Goal: Task Accomplishment & Management: Manage account settings

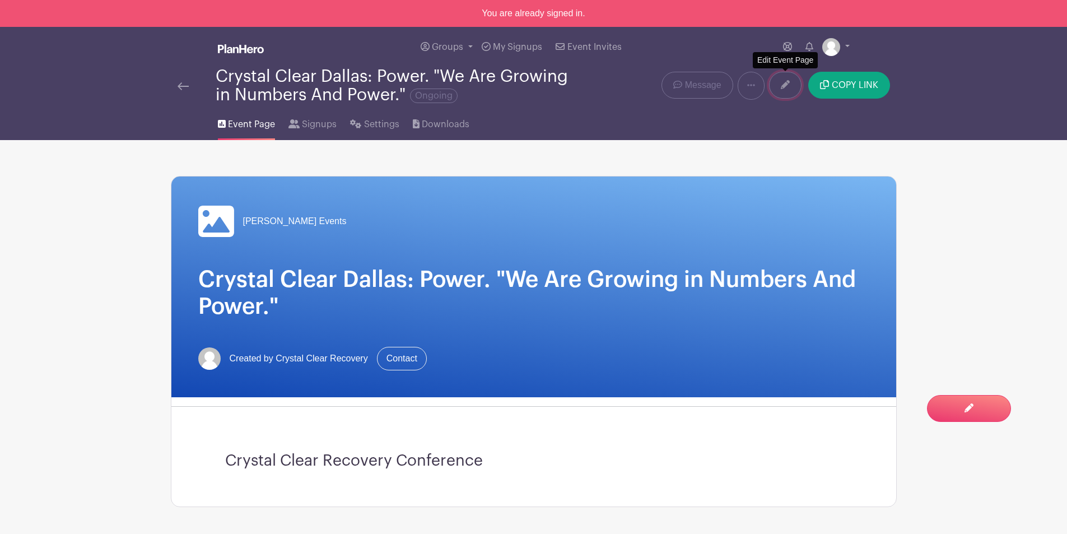
click at [778, 80] on link at bounding box center [785, 85] width 32 height 27
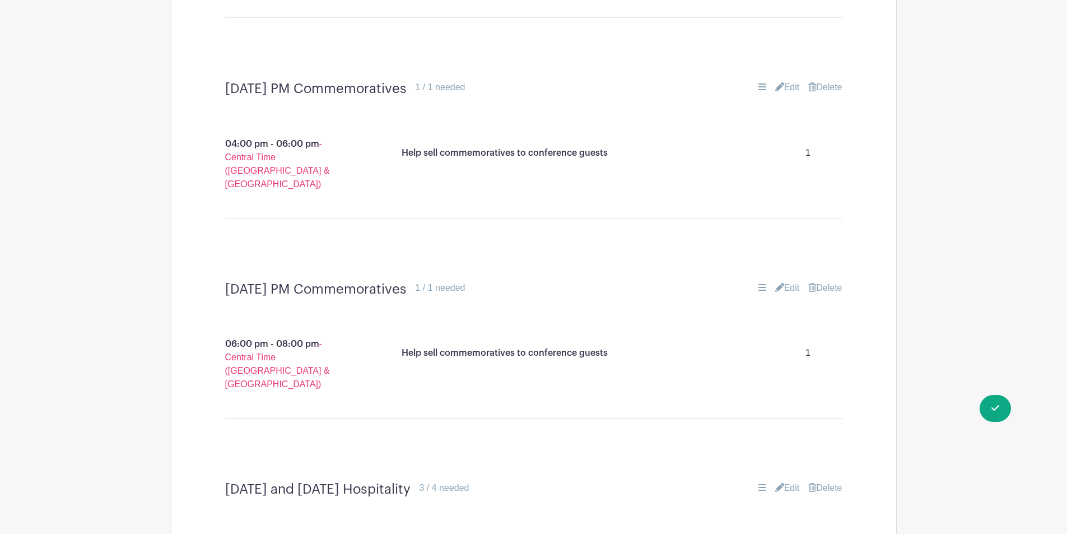
scroll to position [1848, 0]
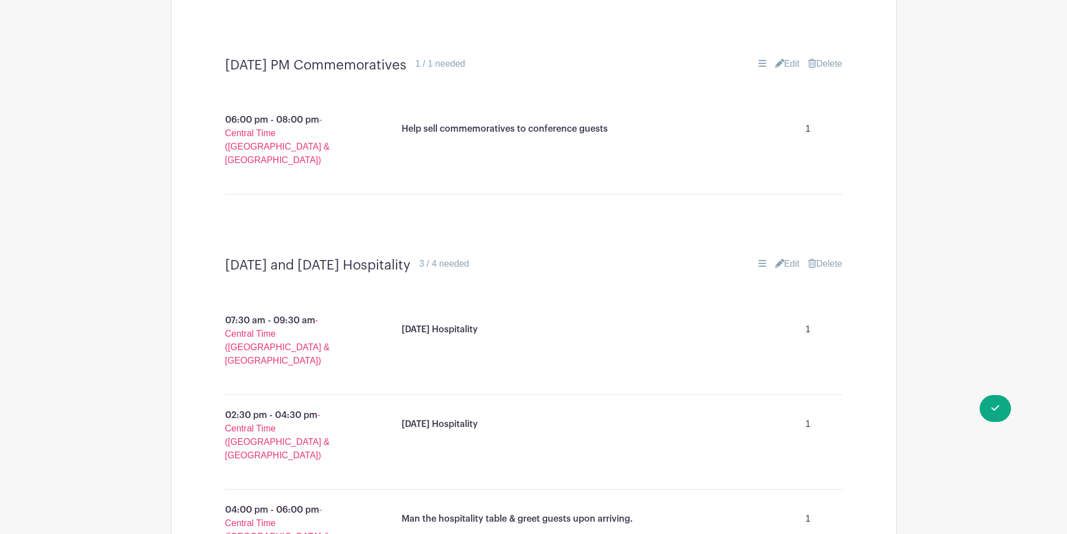
click at [790, 257] on link "Edit" at bounding box center [787, 263] width 25 height 13
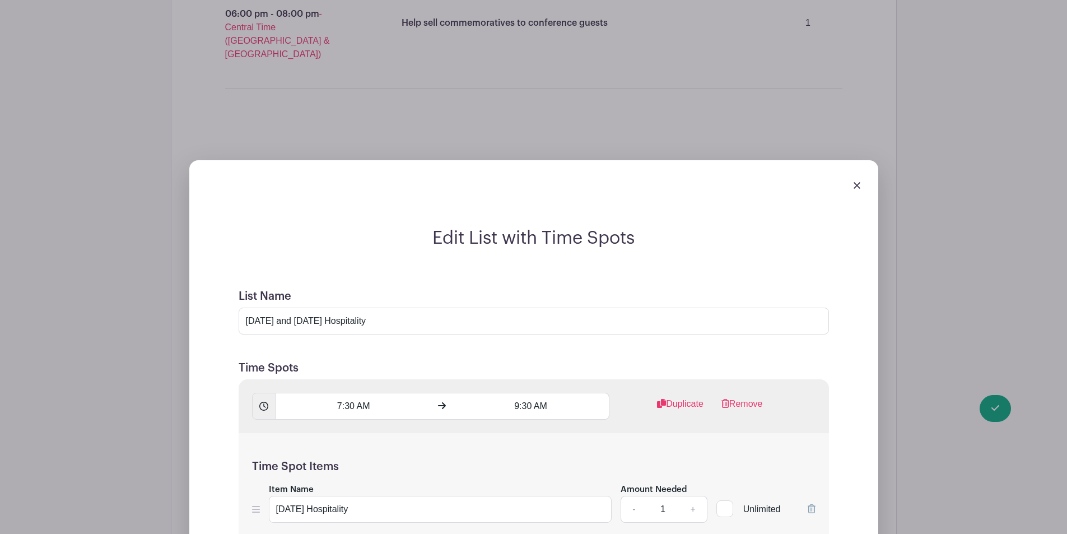
scroll to position [2072, 0]
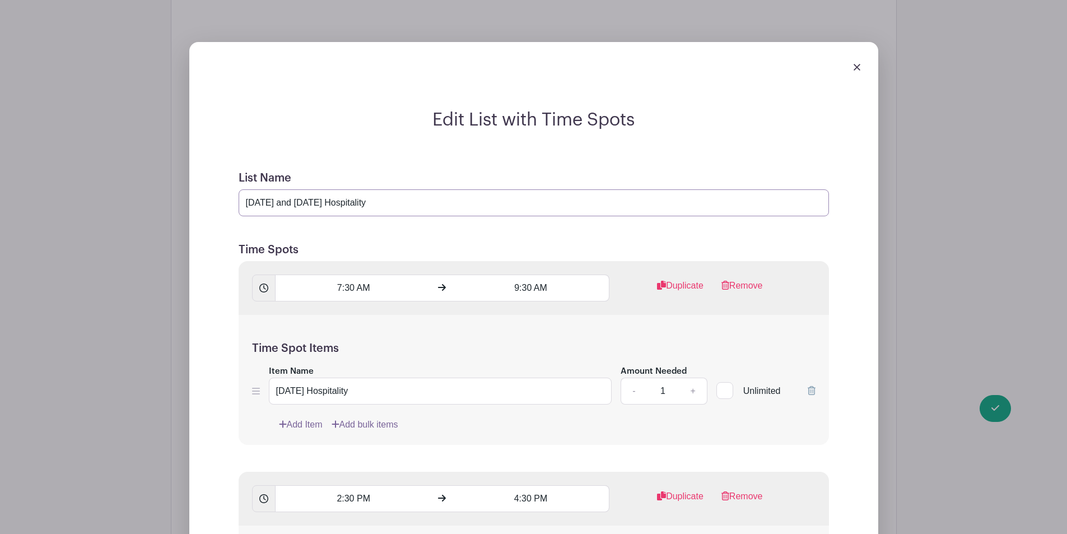
drag, startPoint x: 288, startPoint y: 92, endPoint x: 241, endPoint y: 103, distance: 47.7
click at [245, 189] on input "[DATE] and [DATE] Hospitality" at bounding box center [534, 202] width 590 height 27
click at [363, 189] on input "[DATE] Hospitality" at bounding box center [534, 202] width 590 height 27
type input "[DATE] Hospitality"
click at [351, 485] on input "2:30 PM" at bounding box center [353, 498] width 157 height 27
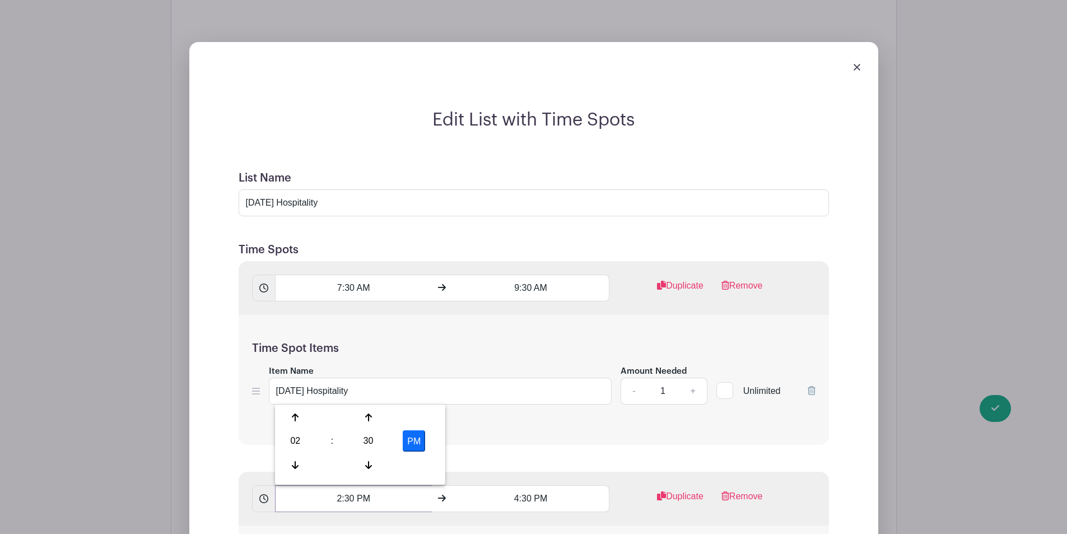
click at [351, 485] on input "2:30 PM" at bounding box center [353, 498] width 157 height 27
drag, startPoint x: 334, startPoint y: 391, endPoint x: 342, endPoint y: 393, distance: 8.0
click at [342, 485] on input "2:30 PM" at bounding box center [353, 498] width 157 height 27
click at [295, 435] on div "02" at bounding box center [295, 440] width 36 height 21
click at [347, 485] on input "2:30 PM" at bounding box center [353, 498] width 157 height 27
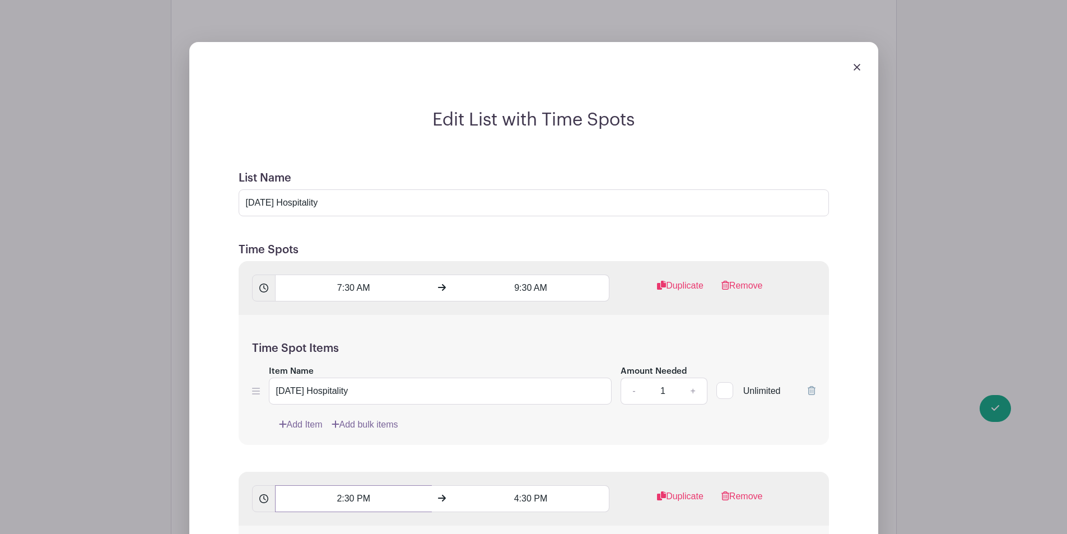
click at [366, 485] on input "2:30 PM" at bounding box center [353, 498] width 157 height 27
click at [338, 469] on div "09" at bounding box center [338, 464] width 38 height 21
type input "9:30 PM"
click at [530, 485] on input "4:30 PM" at bounding box center [530, 498] width 157 height 27
click at [474, 430] on div "04" at bounding box center [473, 440] width 36 height 21
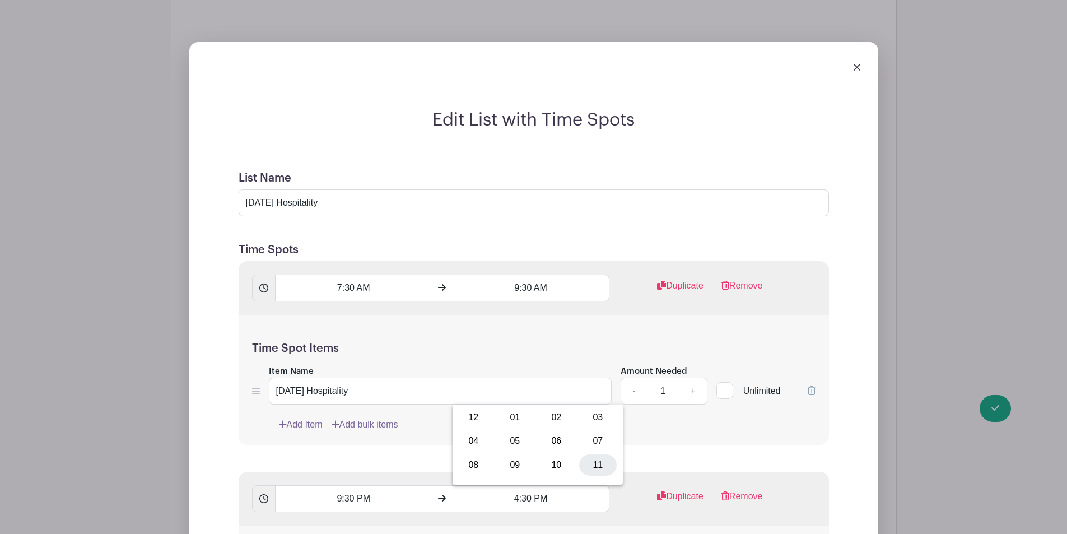
click at [589, 468] on div "11" at bounding box center [598, 464] width 38 height 21
type input "11:30 PM"
click at [360, 485] on input "9:30 PM" at bounding box center [353, 498] width 157 height 27
click at [421, 439] on button "PM" at bounding box center [414, 440] width 22 height 21
type input "9:30 AM"
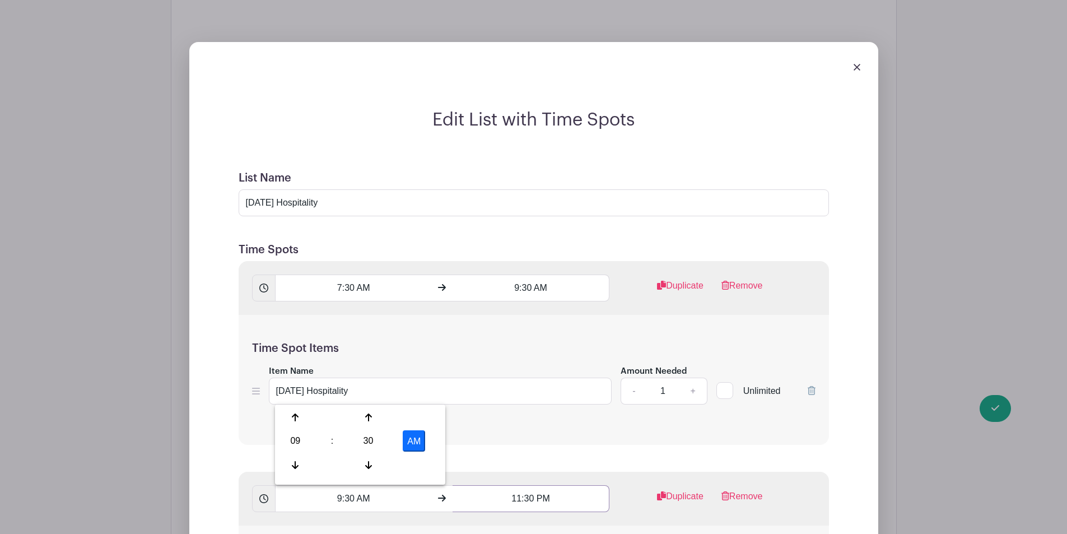
click at [533, 485] on input "11:30 PM" at bounding box center [530, 498] width 157 height 27
click at [582, 442] on button "PM" at bounding box center [591, 440] width 22 height 21
type input "11:30 AM"
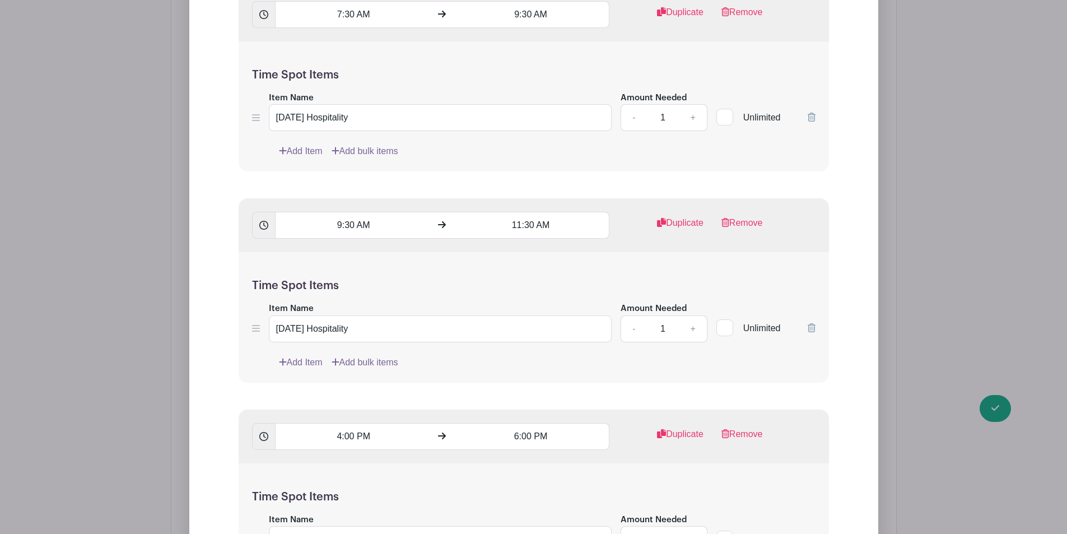
scroll to position [2408, 0]
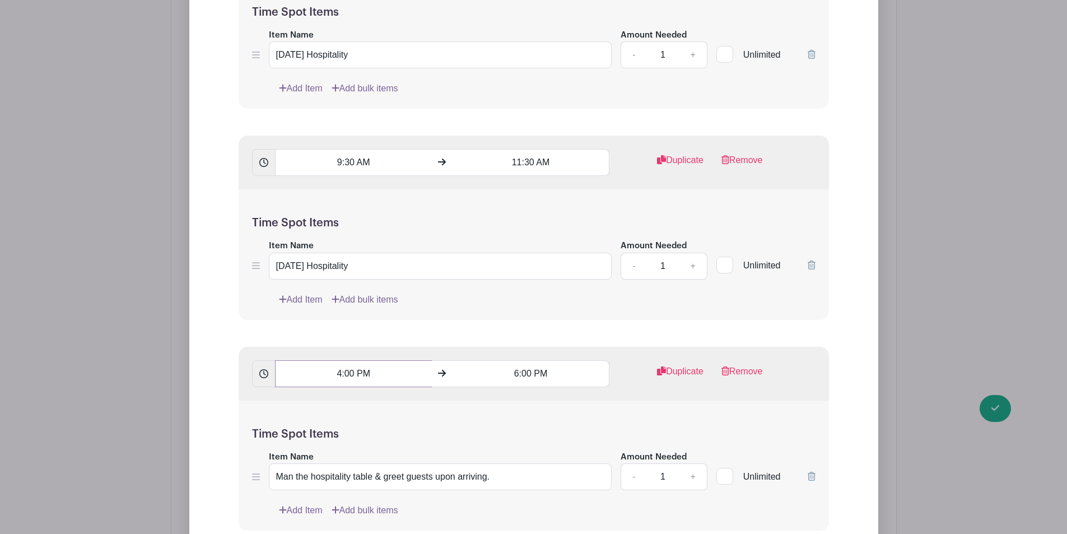
click at [347, 360] on input "4:00 PM" at bounding box center [353, 373] width 157 height 27
click at [296, 309] on div "04" at bounding box center [295, 315] width 36 height 21
click at [300, 298] on div "12" at bounding box center [296, 292] width 38 height 21
click at [293, 314] on div "12" at bounding box center [295, 315] width 36 height 21
click at [289, 285] on div "12" at bounding box center [296, 292] width 38 height 21
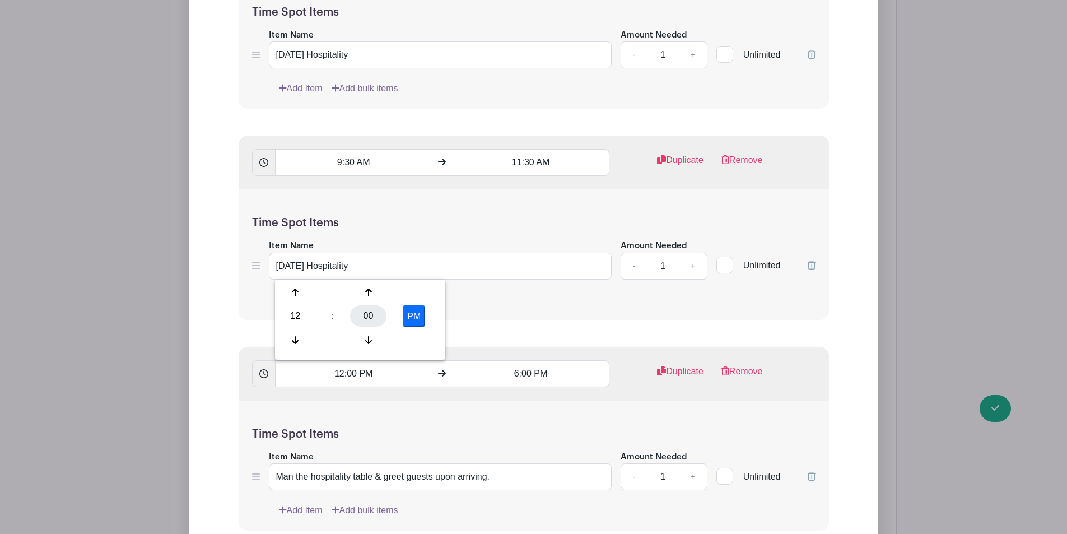
click at [363, 306] on div "00" at bounding box center [368, 315] width 36 height 21
click at [370, 323] on div "30" at bounding box center [379, 315] width 38 height 21
type input "12:30 PM"
click at [543, 360] on input "6:00 PM" at bounding box center [530, 373] width 157 height 27
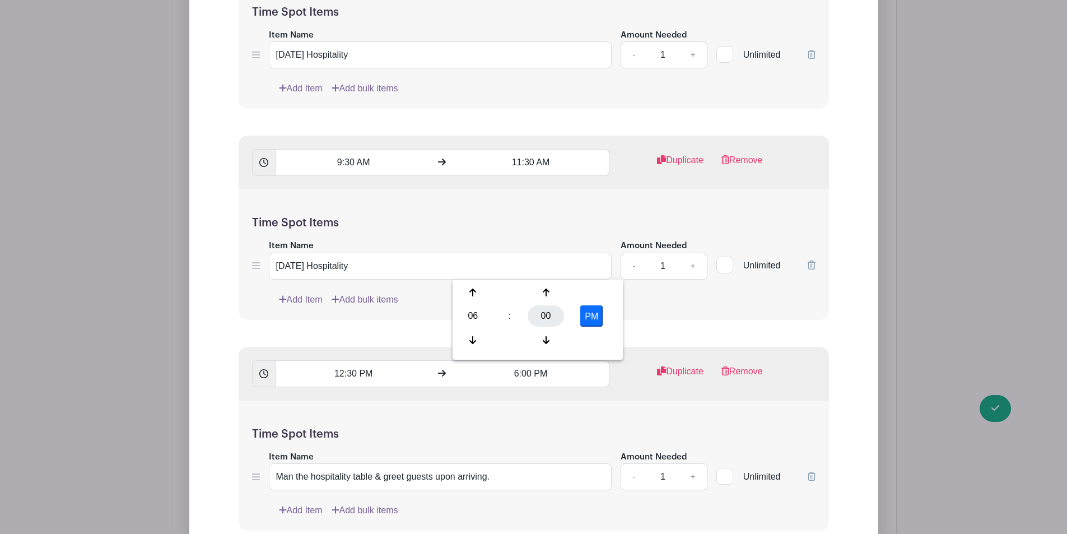
click at [540, 316] on div "00" at bounding box center [546, 315] width 36 height 21
click at [522, 360] on input "6:00 PM" at bounding box center [530, 373] width 157 height 27
click at [524, 360] on input "6:00 PM" at bounding box center [530, 373] width 157 height 27
click at [515, 360] on input "6:00 PM" at bounding box center [530, 373] width 157 height 27
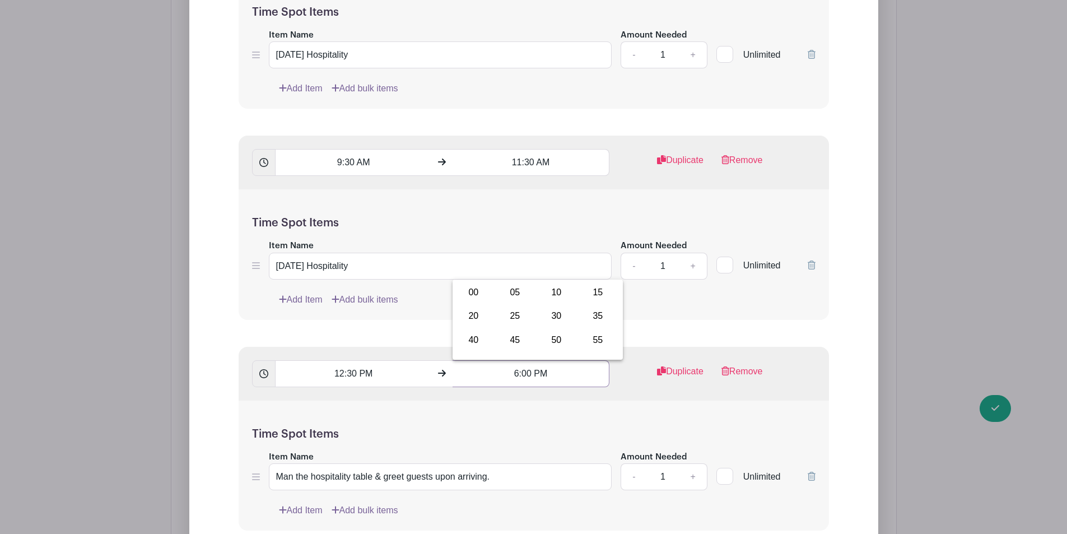
click at [521, 360] on input "6:00 PM" at bounding box center [530, 373] width 157 height 27
click at [517, 360] on input "6:00 PM" at bounding box center [530, 373] width 157 height 27
click at [523, 360] on input "6:00 PM" at bounding box center [530, 373] width 157 height 27
click at [520, 360] on input "6:00 PM" at bounding box center [530, 373] width 157 height 27
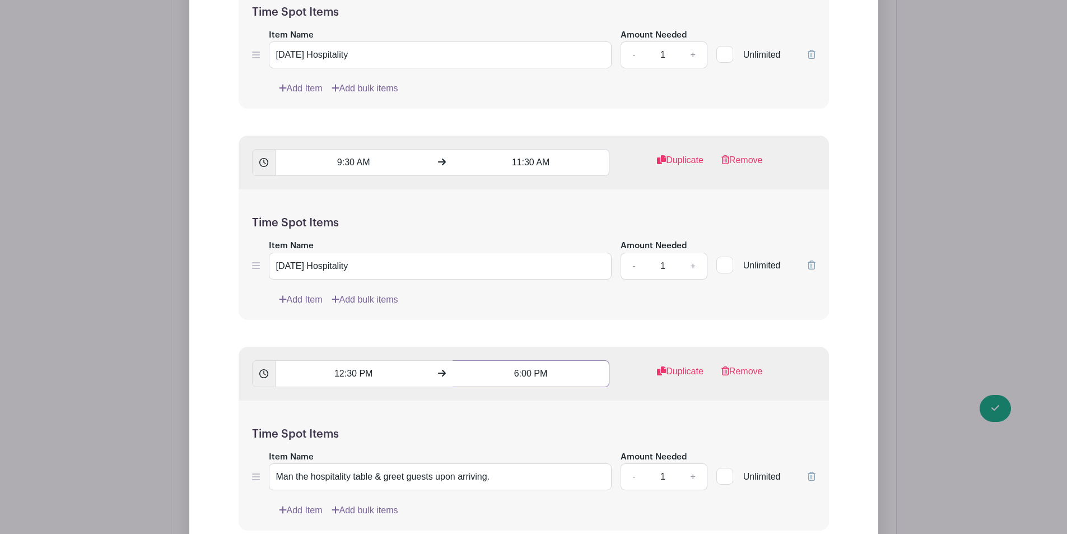
click at [517, 360] on input "6:00 PM" at bounding box center [530, 373] width 157 height 27
click at [563, 306] on div "30" at bounding box center [557, 315] width 38 height 21
type input "6:30 PM"
click at [536, 360] on input "6:30 PM" at bounding box center [530, 373] width 157 height 27
click at [512, 360] on input "6:30 PM" at bounding box center [530, 373] width 157 height 27
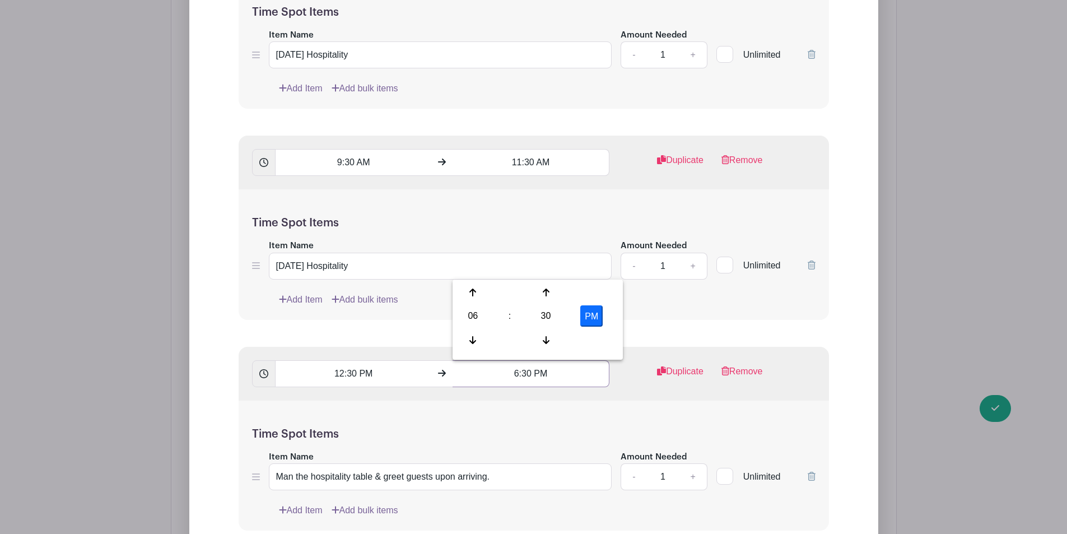
click at [519, 360] on input "6:30 PM" at bounding box center [530, 373] width 157 height 27
click at [516, 360] on input "6:30 PM" at bounding box center [530, 373] width 157 height 27
click at [475, 304] on div "06 : 30 PM" at bounding box center [538, 317] width 166 height 71
click at [476, 311] on div "06" at bounding box center [473, 315] width 36 height 21
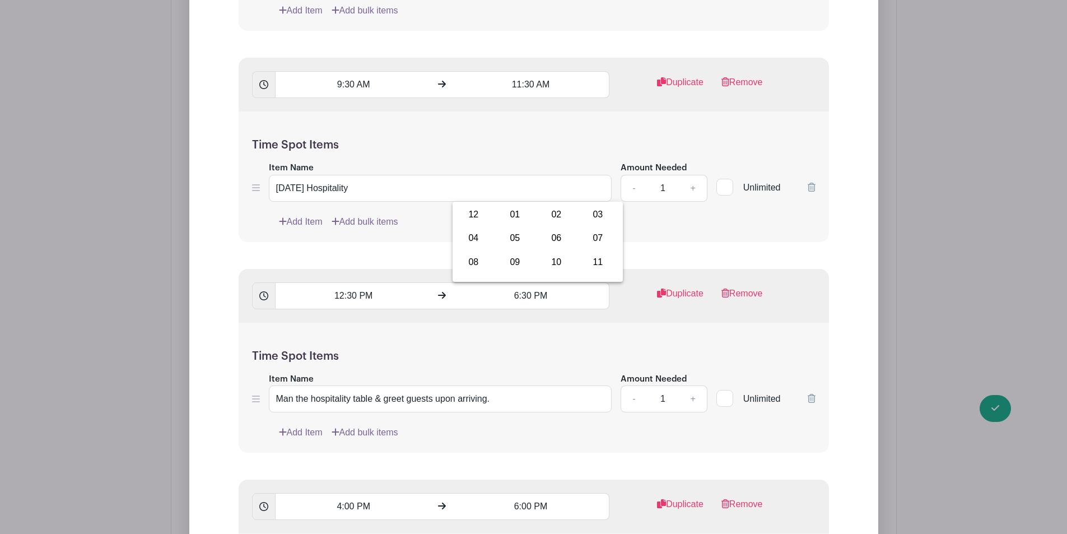
scroll to position [2576, 0]
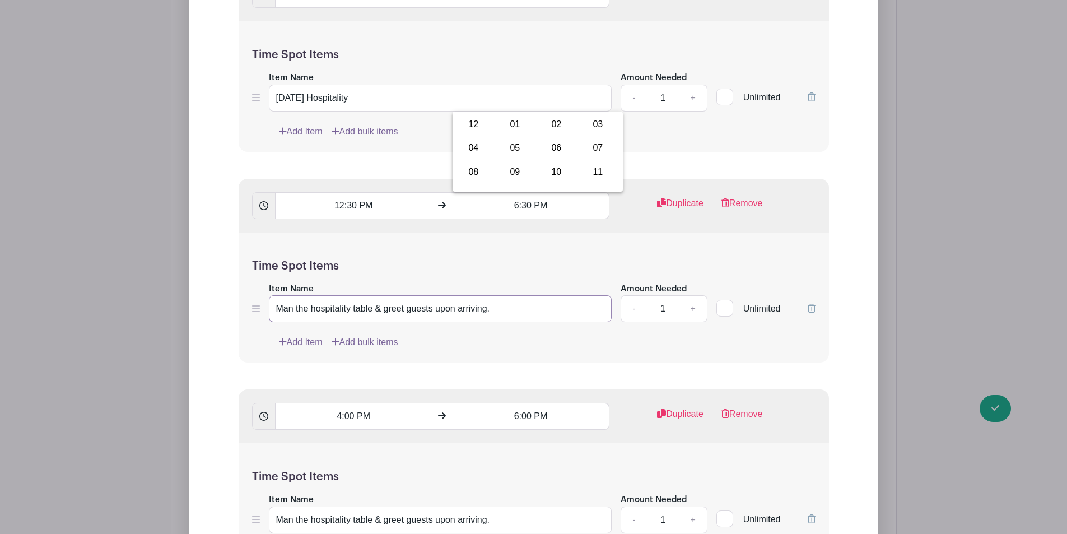
click at [346, 295] on input "Man the hospitality table & greet guests upon arriving." at bounding box center [440, 308] width 343 height 27
click at [400, 295] on input "Man the hospitality table & greet guests upon arriving." at bounding box center [440, 308] width 343 height 27
drag, startPoint x: 496, startPoint y: 203, endPoint x: 375, endPoint y: 206, distance: 121.0
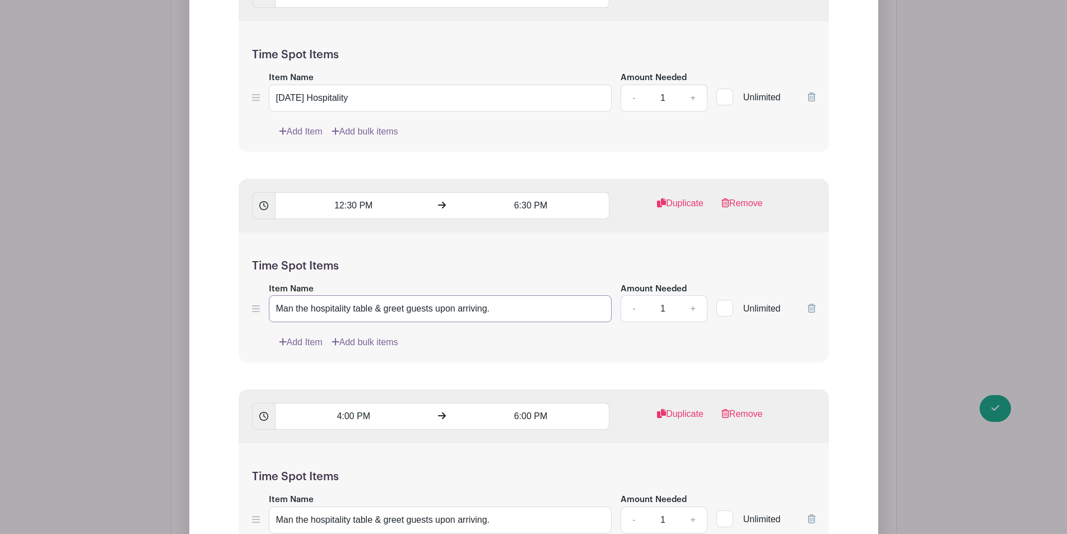
click at [375, 295] on input "Man the hospitality table & greet guests upon arriving." at bounding box center [440, 308] width 343 height 27
type input "Man the hospitality table"
click at [357, 403] on input "4:00 PM" at bounding box center [353, 416] width 157 height 27
click at [525, 192] on input "6:30 PM" at bounding box center [530, 205] width 157 height 27
click at [515, 192] on input "6:30 PM" at bounding box center [530, 205] width 157 height 27
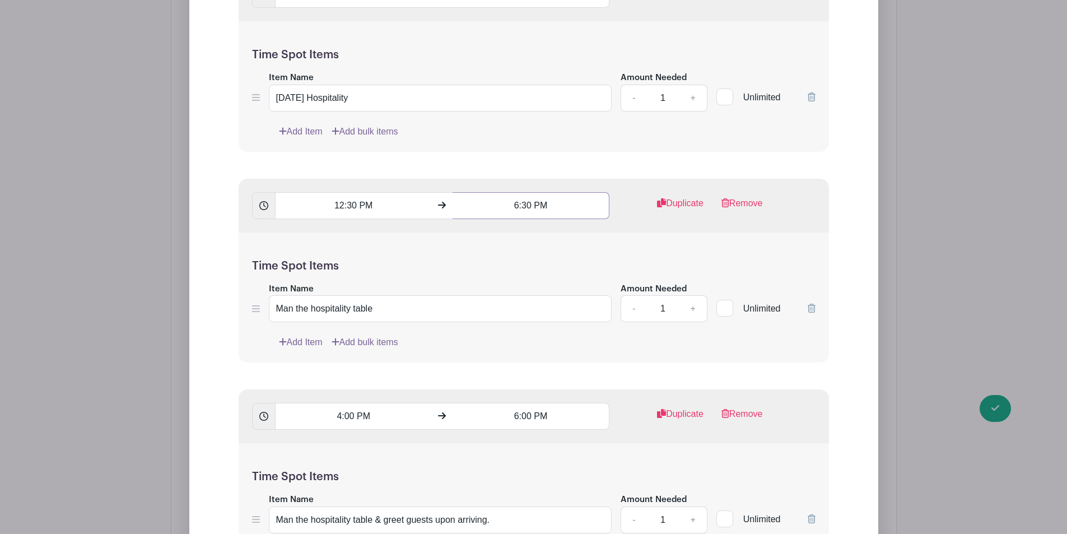
click at [515, 192] on input "6:30 PM" at bounding box center [530, 205] width 157 height 27
click at [547, 117] on div "02" at bounding box center [557, 124] width 38 height 21
type input "2:30 PM"
click at [564, 192] on input "2:30 PM" at bounding box center [530, 205] width 157 height 27
click at [366, 295] on input "Man the hospitality table" at bounding box center [440, 308] width 343 height 27
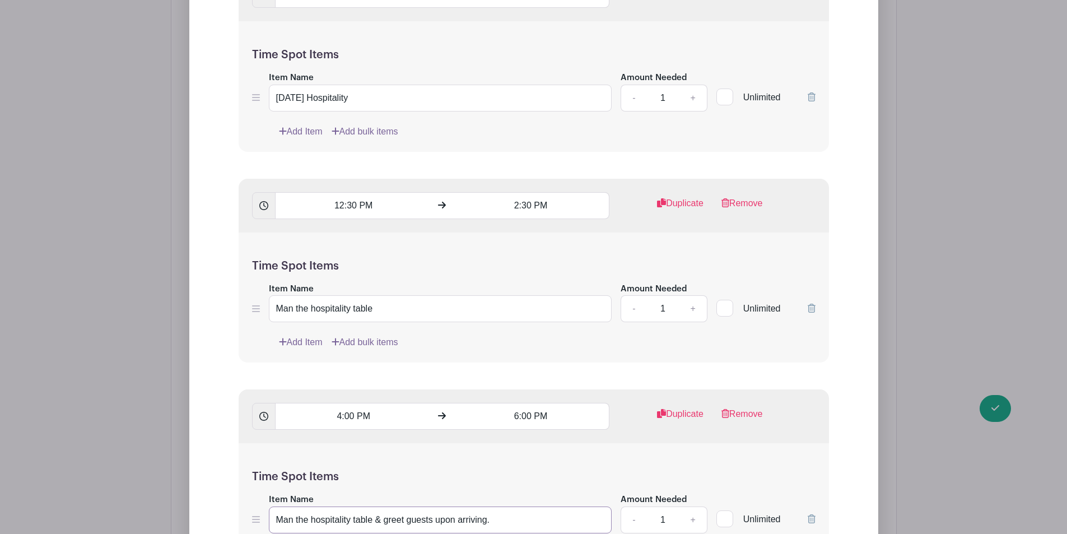
drag, startPoint x: 533, startPoint y: 421, endPoint x: 380, endPoint y: 408, distance: 153.5
click at [380, 506] on input "Man the hospitality table & greet guests upon arriving." at bounding box center [440, 519] width 343 height 27
click at [501, 506] on input "Man the hospitality table & greet guests upon arriving." at bounding box center [440, 519] width 343 height 27
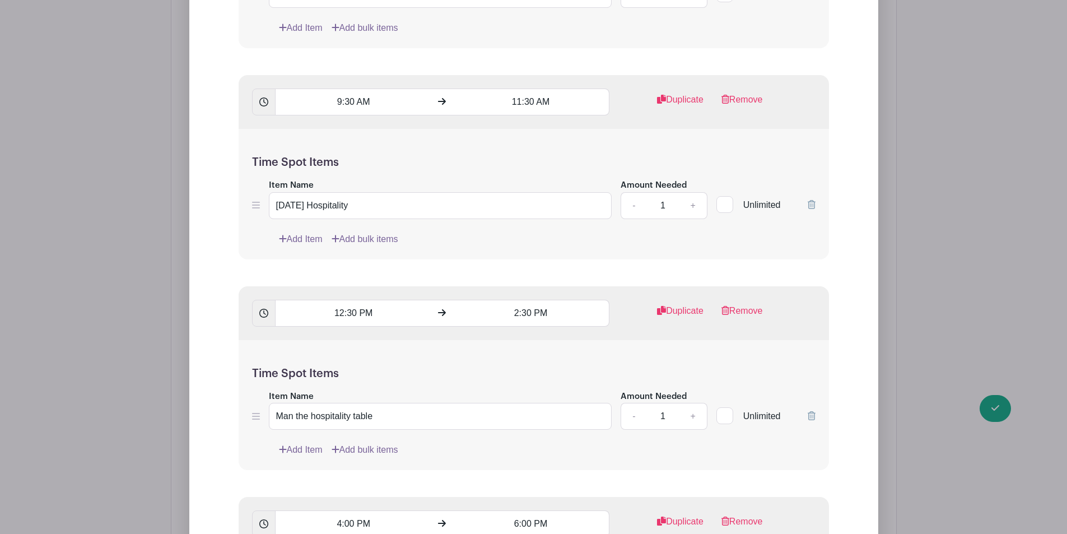
scroll to position [2520, 0]
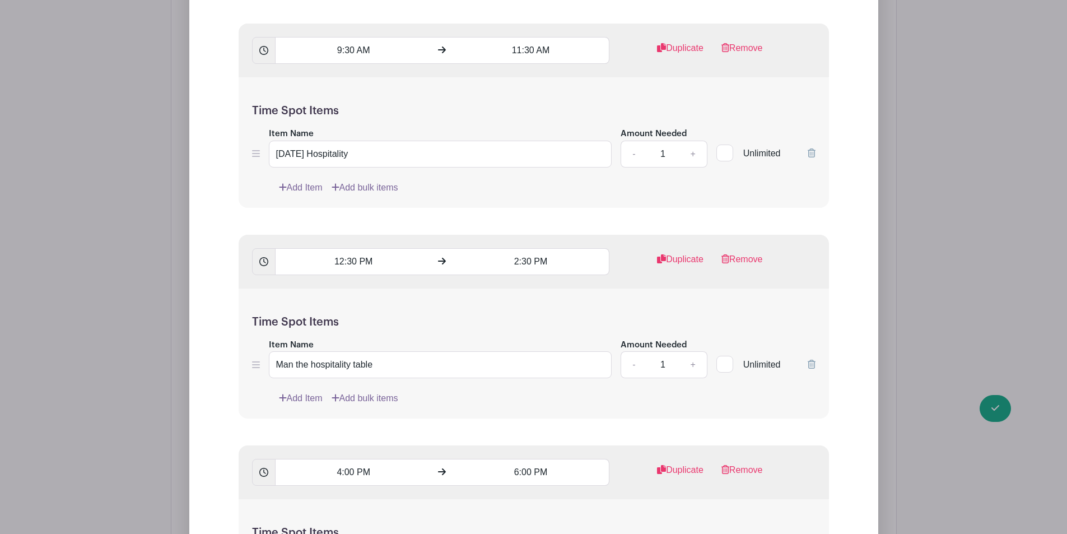
type input "Man the hospitality table & greet guests upon arriving."
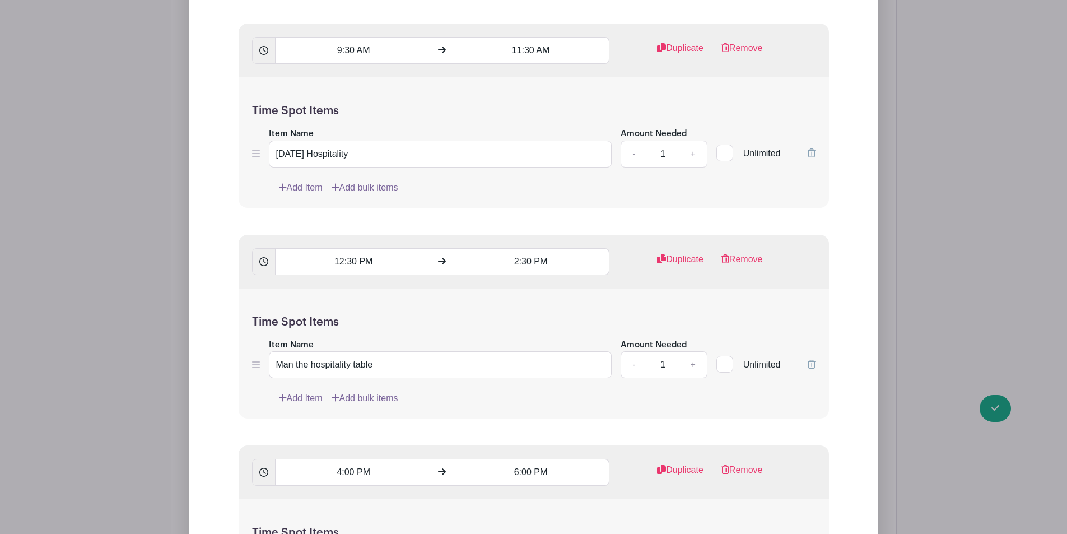
click at [354, 141] on input "[DATE] Hospitality" at bounding box center [440, 154] width 343 height 27
paste input "Man the hospitality table & greet guests upon arriving."
click at [368, 141] on input "[DATE] Hospitality. Man the hospitality table & greet guests upon arriving." at bounding box center [440, 154] width 343 height 27
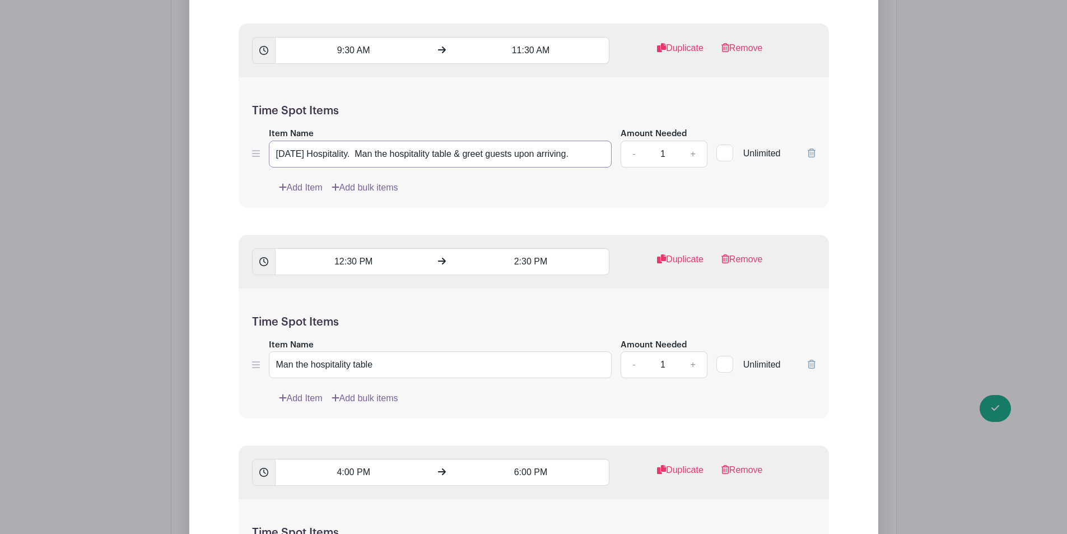
click at [368, 141] on input "[DATE] Hospitality. Man the hospitality table & greet guests upon arriving." at bounding box center [440, 154] width 343 height 27
type input "[DATE] Hospitality. Man the hospitality table & greet guests upon arriving."
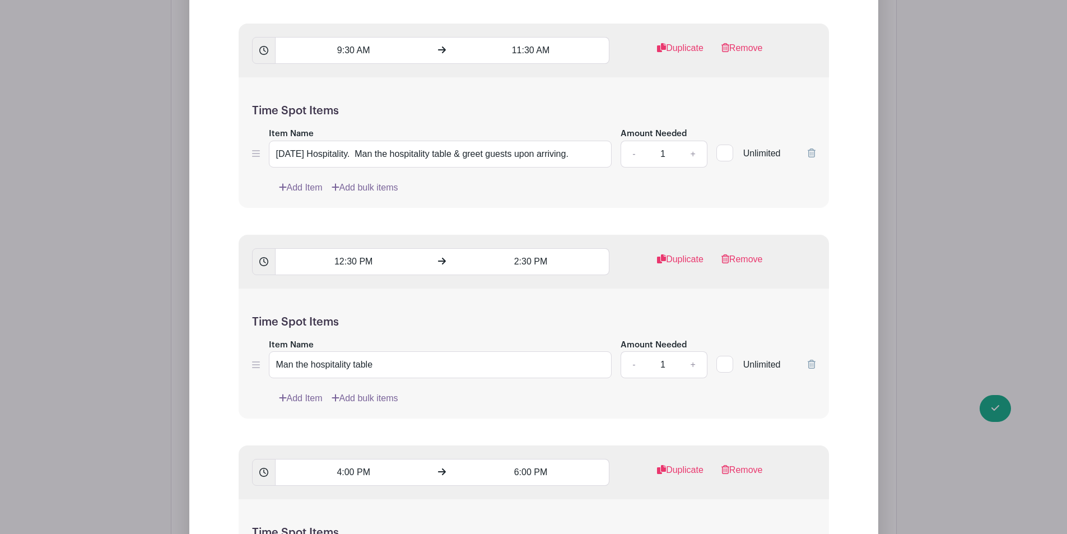
paste input "[DATE] Hospitality. Man the hospitality table & greet guests upon arriving."
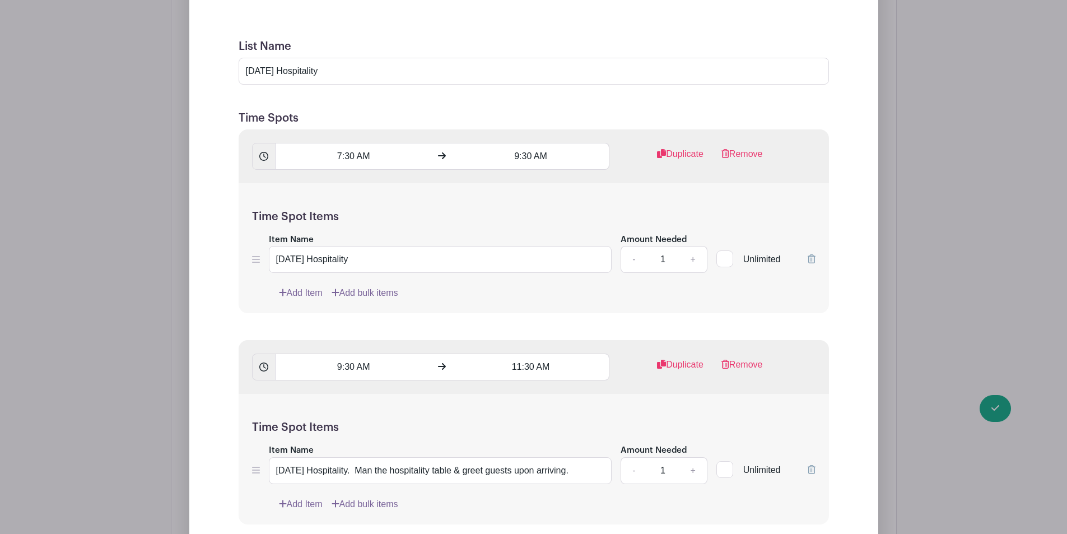
scroll to position [2184, 0]
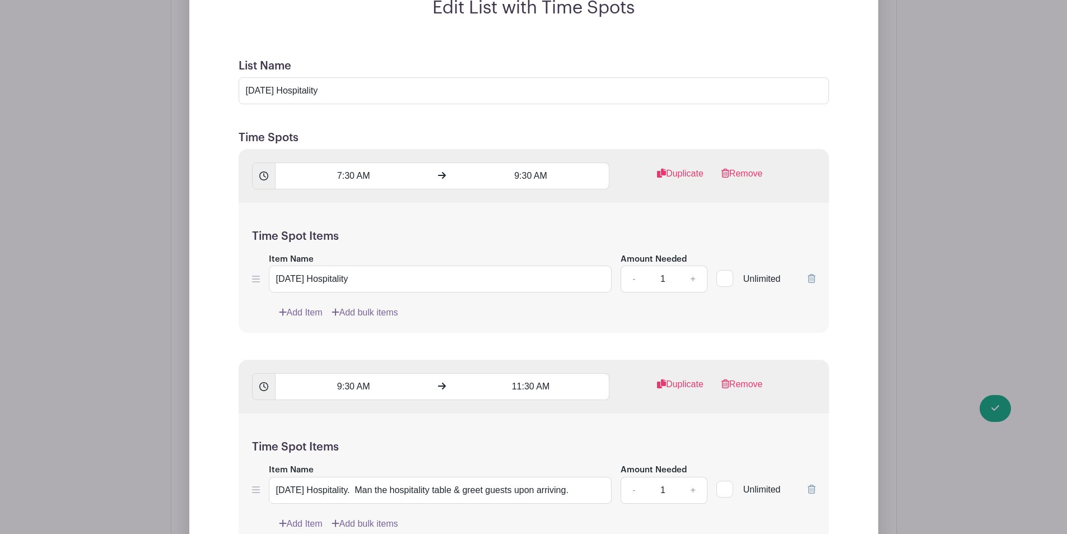
type input "[DATE] Hospitality. Man the hospitality table & greet guests upon arriving."
click at [304, 265] on input "[DATE] Hospitality" at bounding box center [440, 278] width 343 height 27
click at [316, 265] on input "[DATE] Hospitality" at bounding box center [440, 278] width 343 height 27
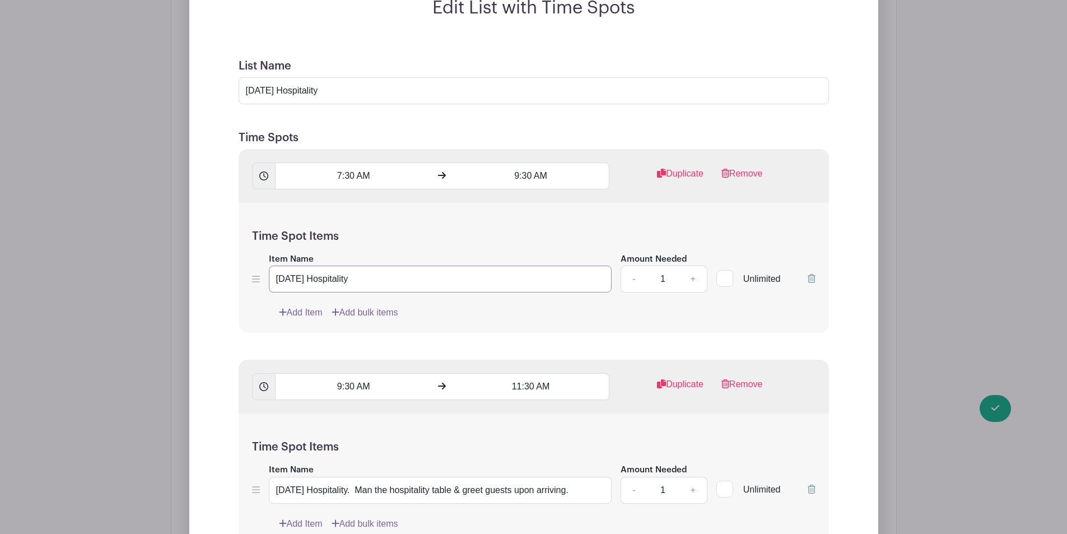
click at [316, 265] on input "[DATE] Hospitality" at bounding box center [440, 278] width 343 height 27
paste input "[DATE] Hospitality. Man the hospitality table & greet guests upon arriving."
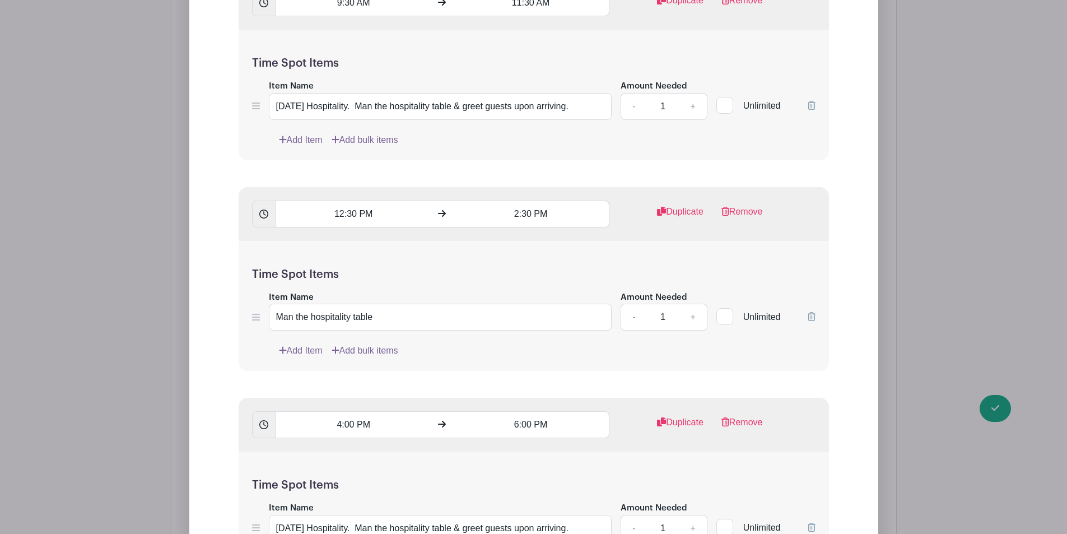
scroll to position [2632, 0]
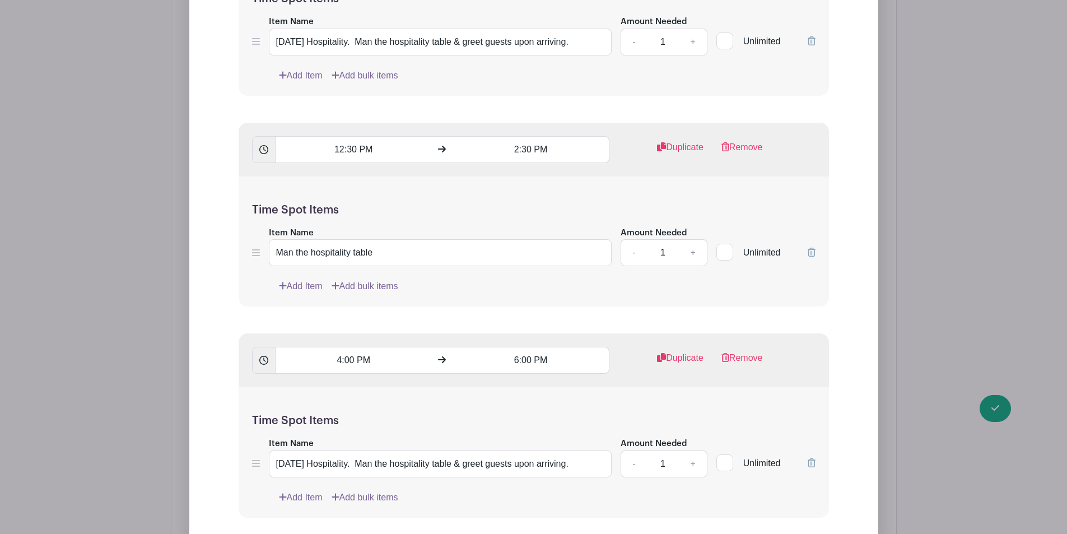
type input "[DATE] Hospitality. Man the hospitality table & greet guests upon arriving."
click at [342, 347] on input "4:00 PM" at bounding box center [353, 360] width 157 height 27
click at [338, 347] on input "4:00 PM" at bounding box center [353, 360] width 157 height 27
click at [311, 298] on div "04" at bounding box center [295, 302] width 36 height 21
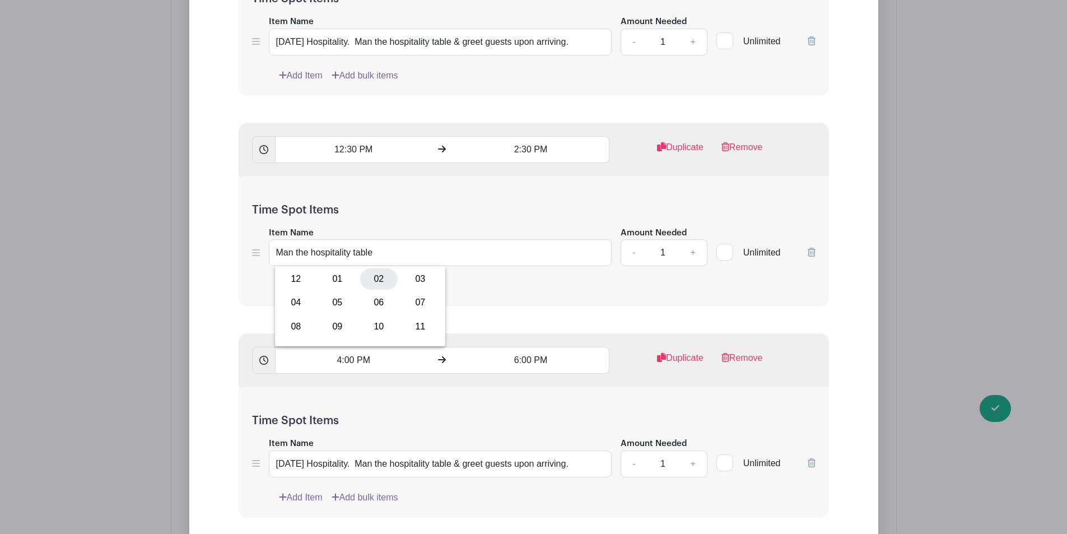
click at [365, 278] on div "02" at bounding box center [379, 278] width 38 height 21
click at [367, 307] on div "00" at bounding box center [368, 302] width 36 height 21
click at [367, 306] on div "30" at bounding box center [379, 302] width 38 height 21
type input "2:30 PM"
click at [520, 347] on input "6:00 PM" at bounding box center [530, 360] width 157 height 27
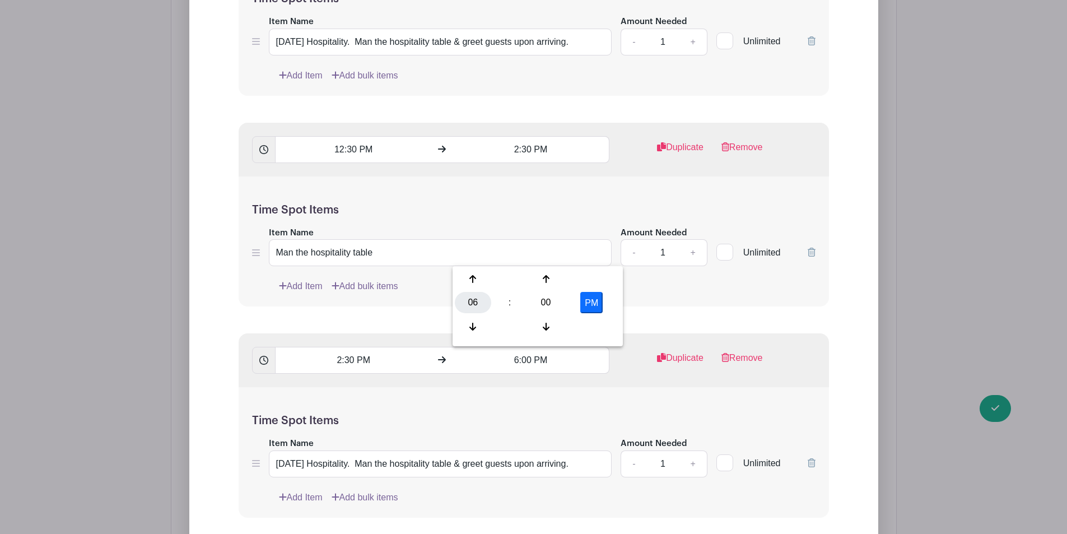
click at [479, 299] on div "06" at bounding box center [473, 302] width 36 height 21
click at [482, 298] on div "04" at bounding box center [474, 302] width 38 height 21
click at [542, 313] on div "00" at bounding box center [546, 302] width 36 height 21
click at [560, 297] on div "30" at bounding box center [557, 302] width 38 height 21
type input "4:30 PM"
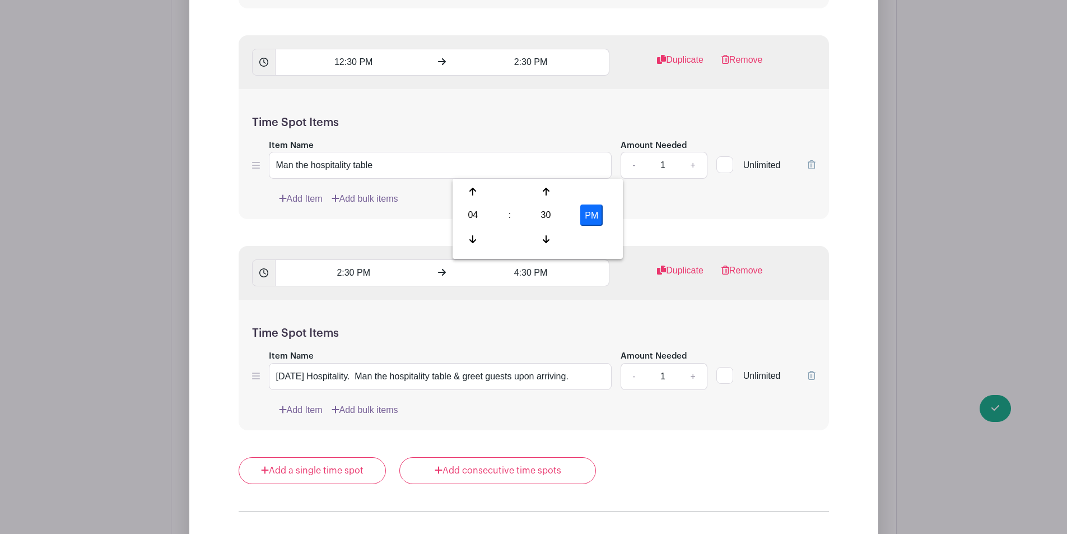
scroll to position [2744, 0]
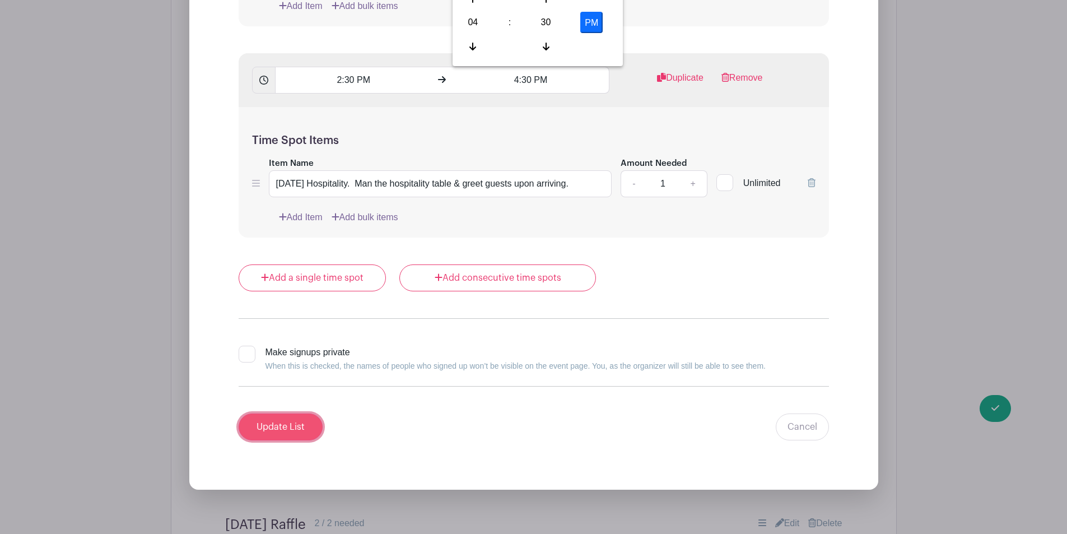
click at [277, 413] on input "Update List" at bounding box center [281, 426] width 84 height 27
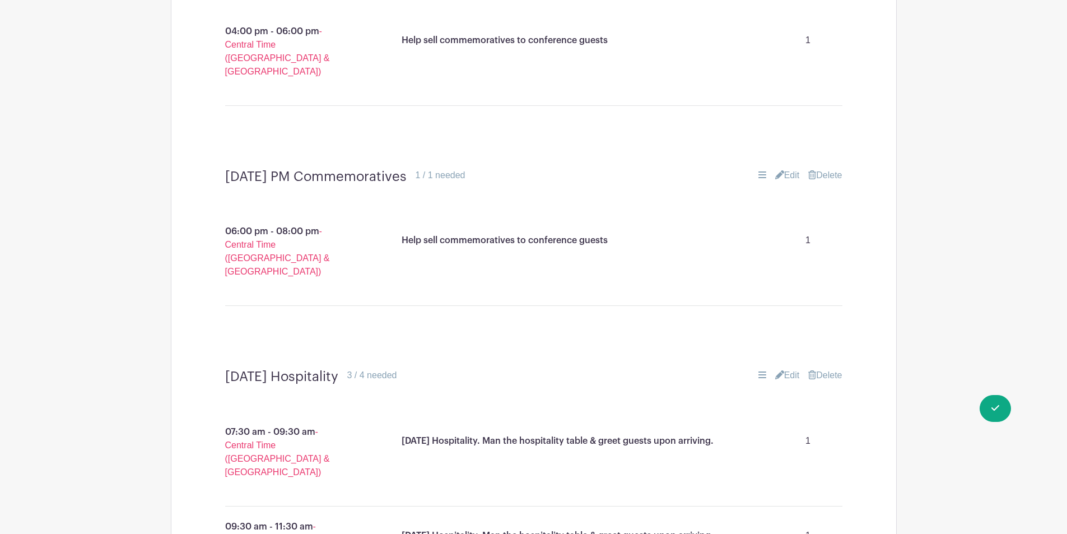
scroll to position [1736, 0]
click at [785, 360] on div "[DATE] Hospitality 3 / 4 needed Edit [GEOGRAPHIC_DATA]" at bounding box center [533, 377] width 671 height 34
click at [783, 369] on link "Edit" at bounding box center [787, 375] width 25 height 13
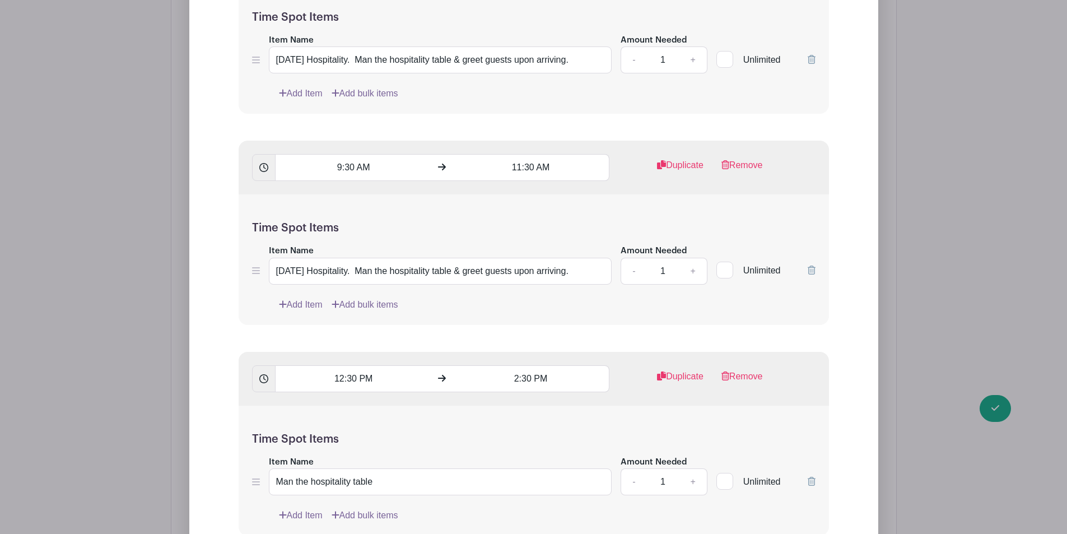
scroll to position [2408, 0]
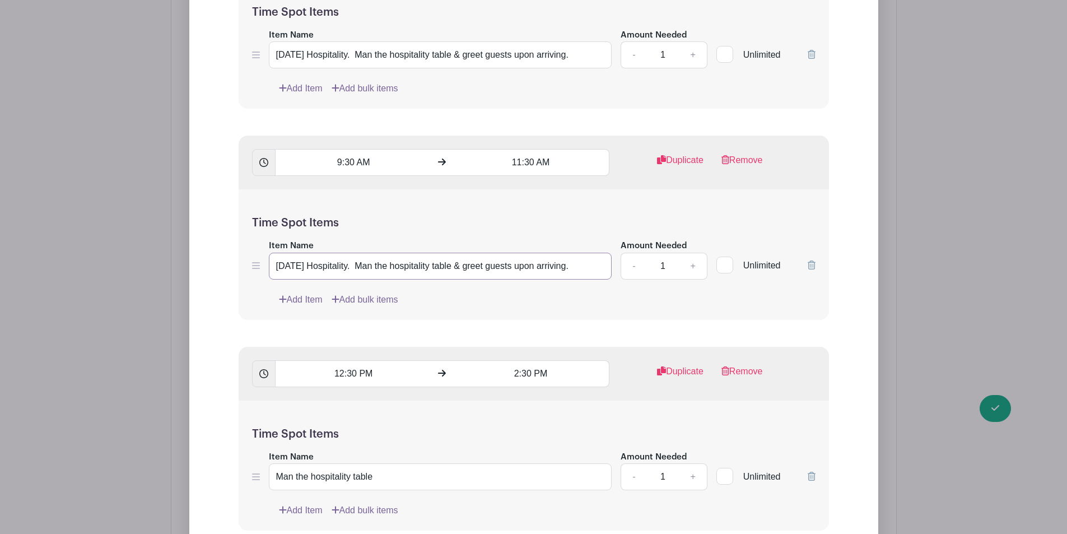
click at [415, 253] on input "[DATE] Hospitality. Man the hospitality table & greet guests upon arriving." at bounding box center [440, 266] width 343 height 27
click at [362, 463] on input "Man the hospitality table" at bounding box center [440, 476] width 343 height 27
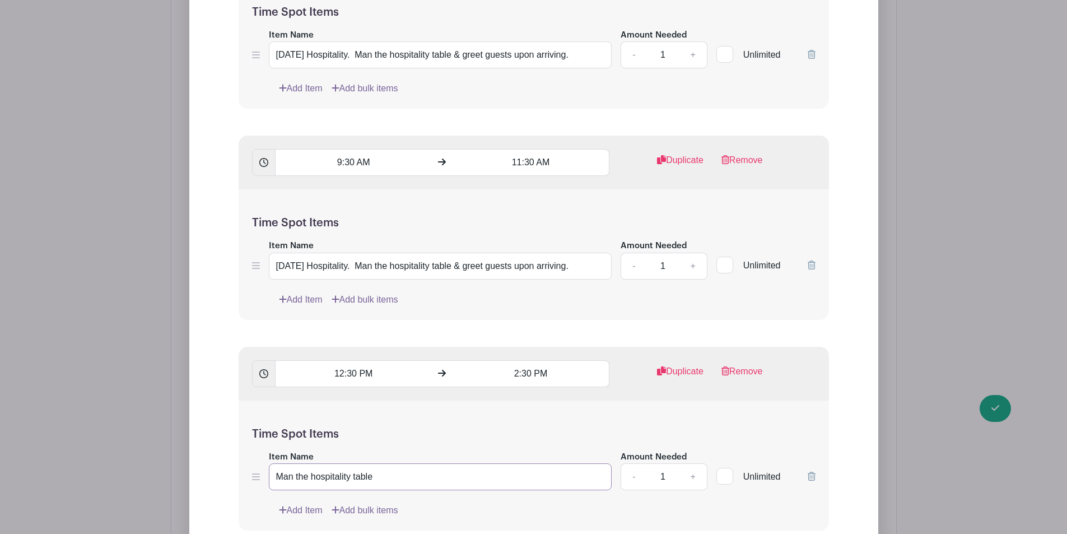
click at [362, 463] on input "Man the hospitality table" at bounding box center [440, 476] width 343 height 27
paste input "[DATE] Hospitality. Man the hospitality table & greet guests upon arriving."
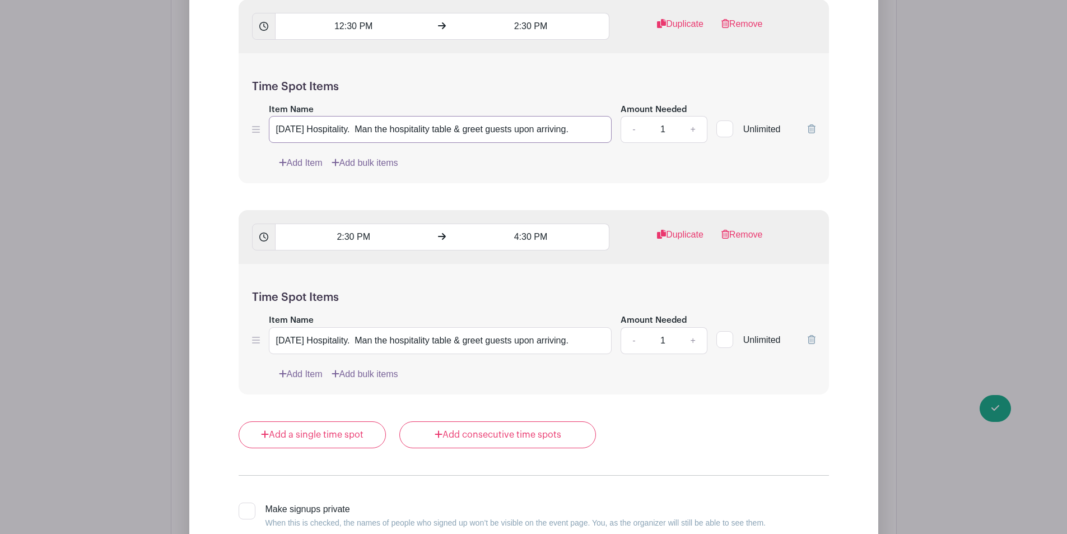
scroll to position [2856, 0]
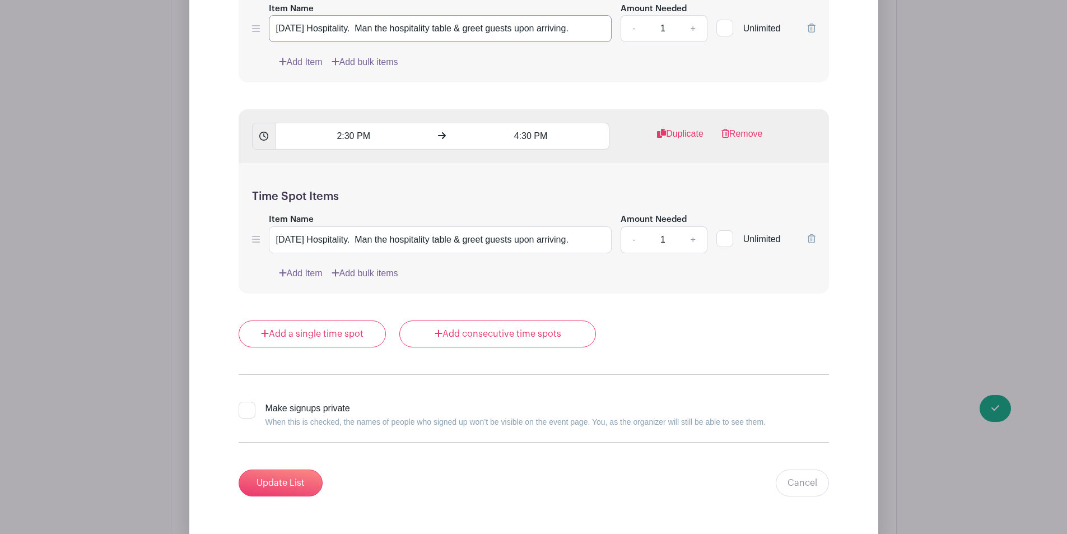
type input "[DATE] Hospitality. Man the hospitality table & greet guests upon arriving."
click at [267, 469] on input "Update List" at bounding box center [281, 482] width 84 height 27
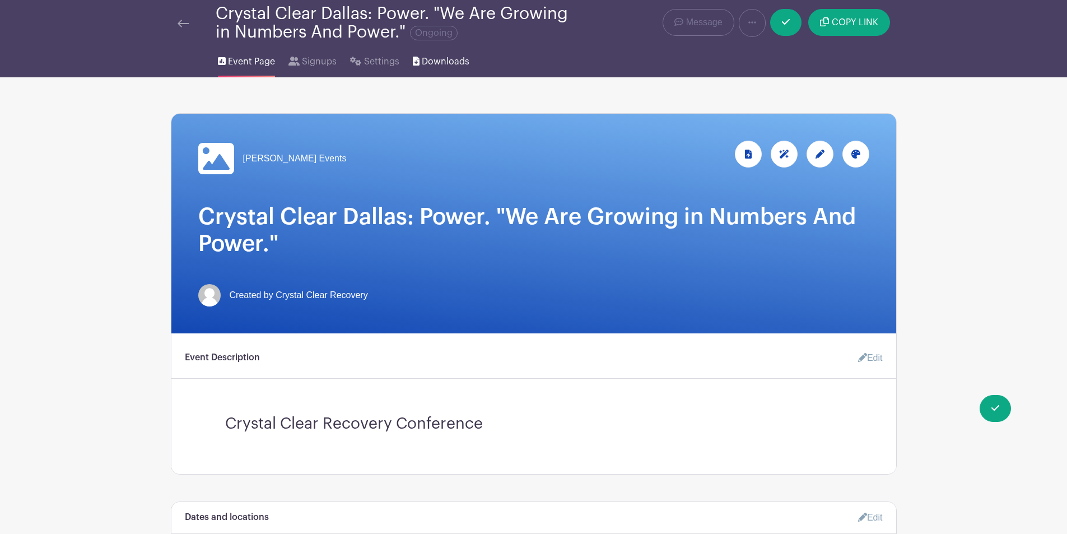
scroll to position [0, 0]
